Goal: Transaction & Acquisition: Purchase product/service

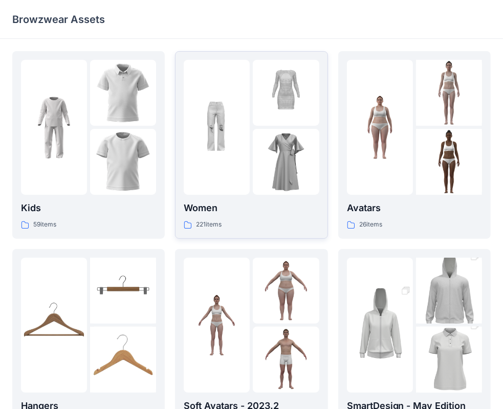
click at [229, 207] on p "Women" at bounding box center [251, 208] width 135 height 14
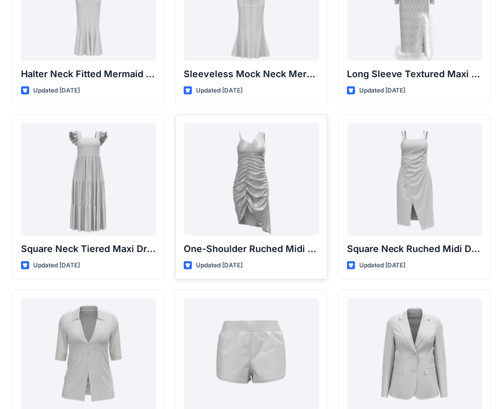
scroll to position [636, 0]
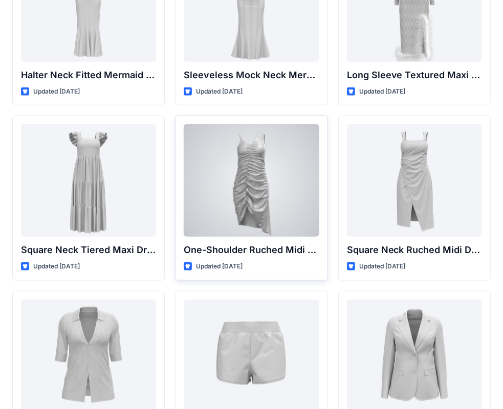
click at [254, 210] on div at bounding box center [251, 180] width 135 height 112
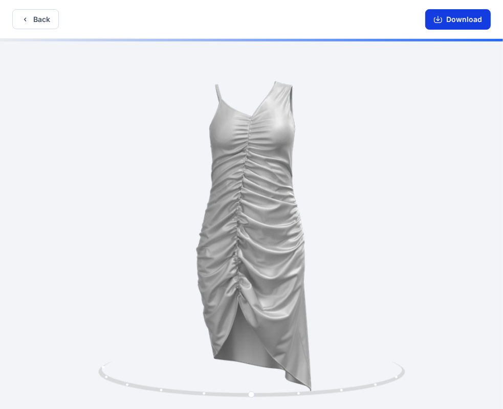
click at [441, 21] on icon "button" at bounding box center [438, 19] width 8 height 8
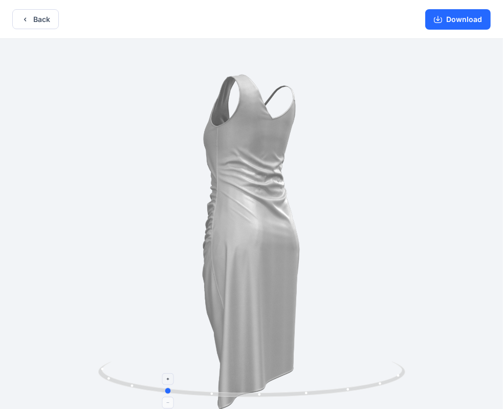
drag, startPoint x: 373, startPoint y: 381, endPoint x: 290, endPoint y: 370, distance: 83.7
click at [290, 370] on icon at bounding box center [252, 381] width 309 height 38
